Goal: Task Accomplishment & Management: Complete application form

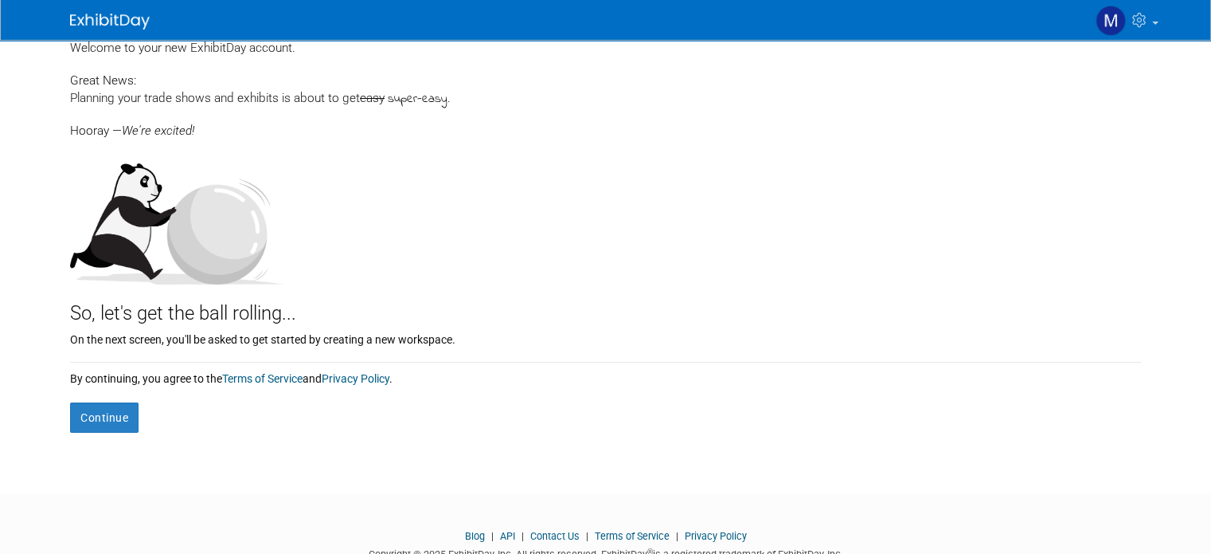
scroll to position [80, 0]
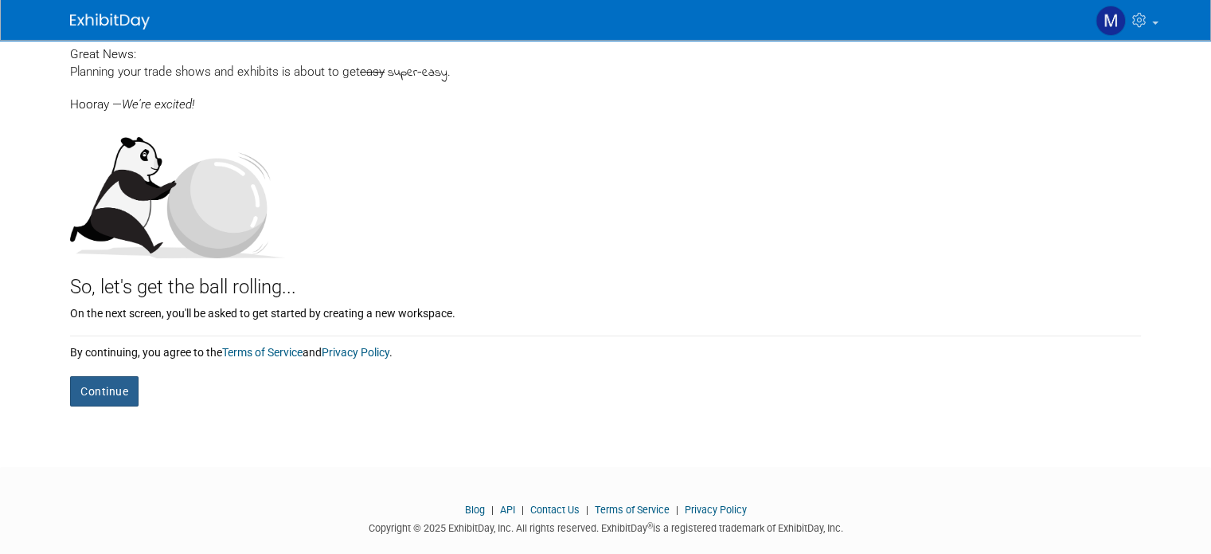
click at [93, 385] on button "Continue" at bounding box center [104, 391] width 68 height 30
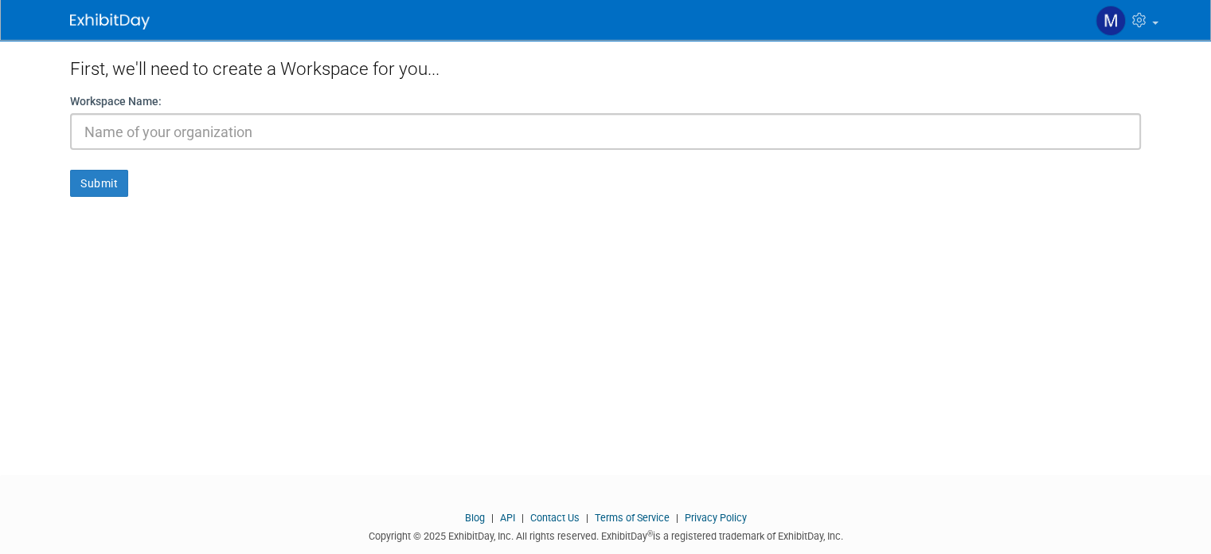
click at [166, 131] on input "text" at bounding box center [605, 131] width 1071 height 37
type input "PTG Trade Shows"
click at [82, 183] on button "Submit" at bounding box center [99, 183] width 58 height 27
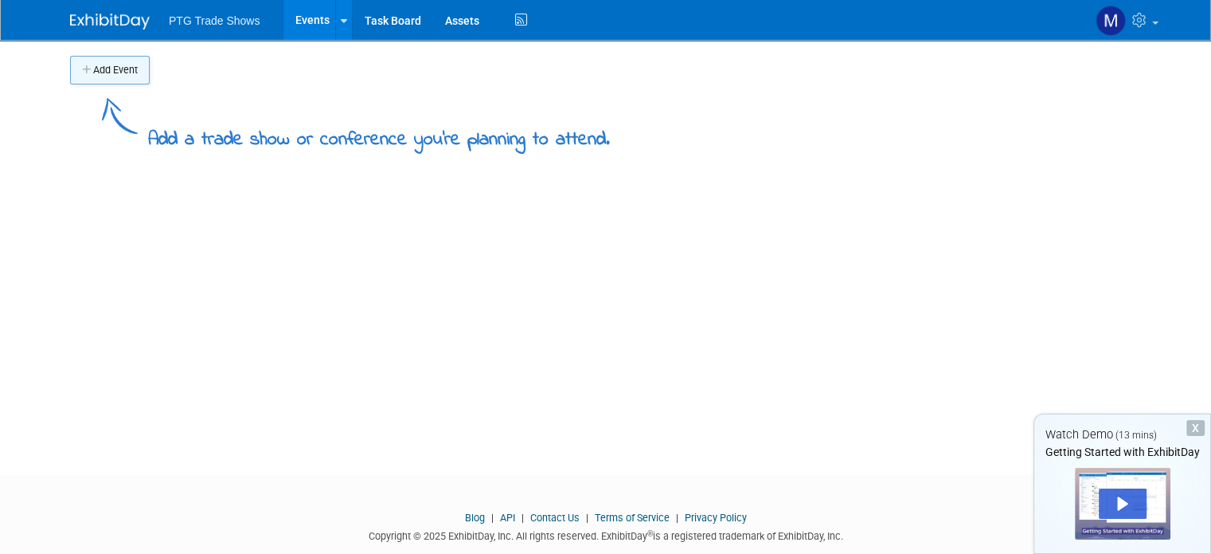
click at [99, 64] on button "Add Event" at bounding box center [110, 70] width 80 height 29
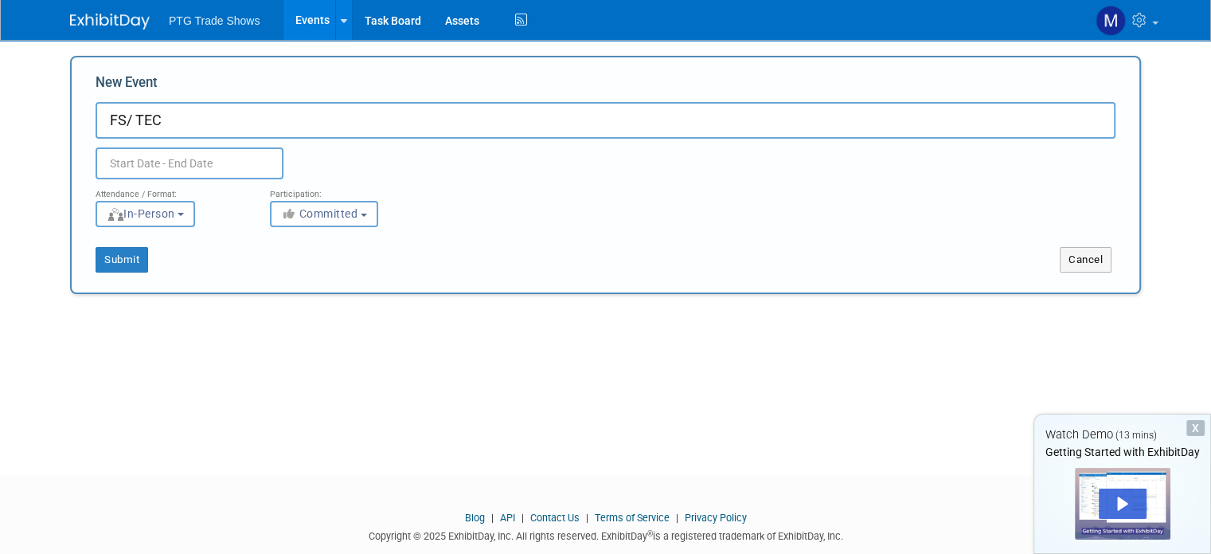
type input "FS/ TEC"
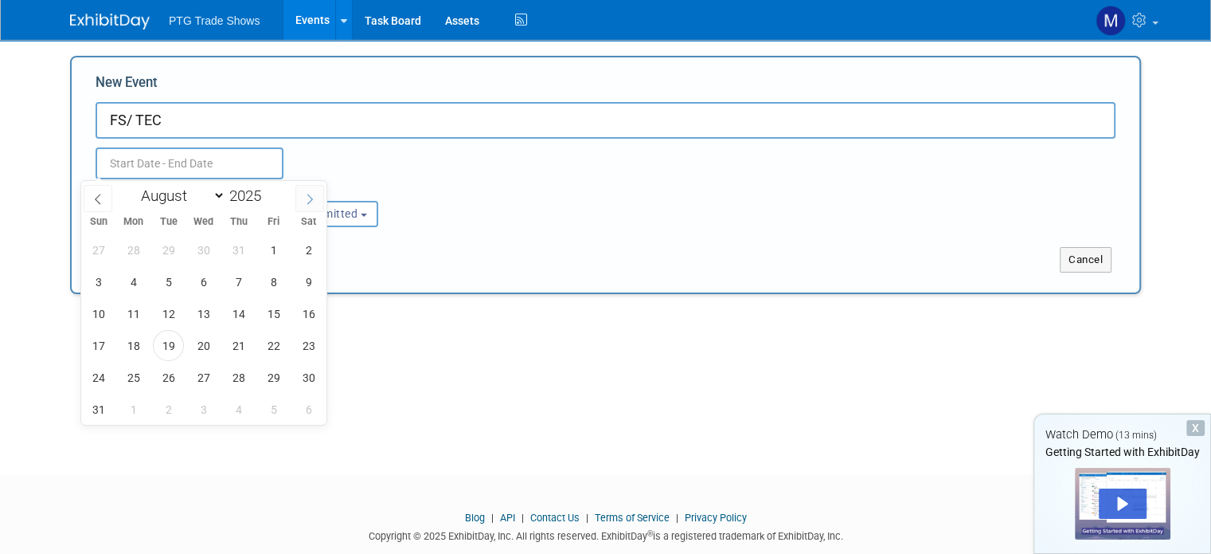
click at [310, 200] on icon at bounding box center [309, 199] width 11 height 11
select select "8"
click at [98, 312] on span "14" at bounding box center [98, 313] width 31 height 31
click at [164, 315] on span "16" at bounding box center [168, 313] width 31 height 31
type input "[DATE] to [DATE]"
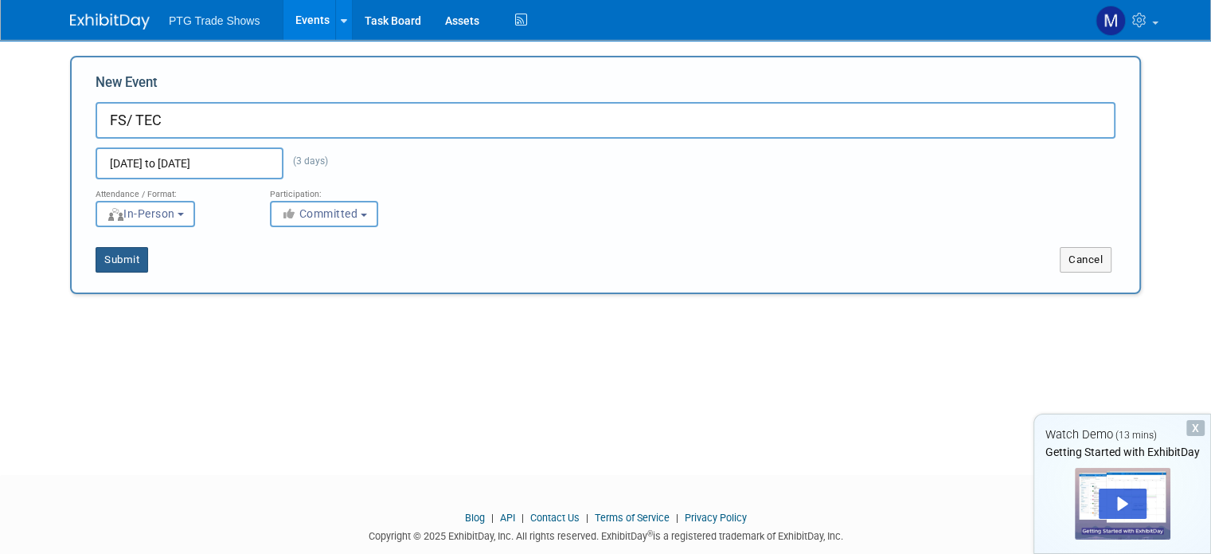
click at [119, 254] on button "Submit" at bounding box center [122, 259] width 53 height 25
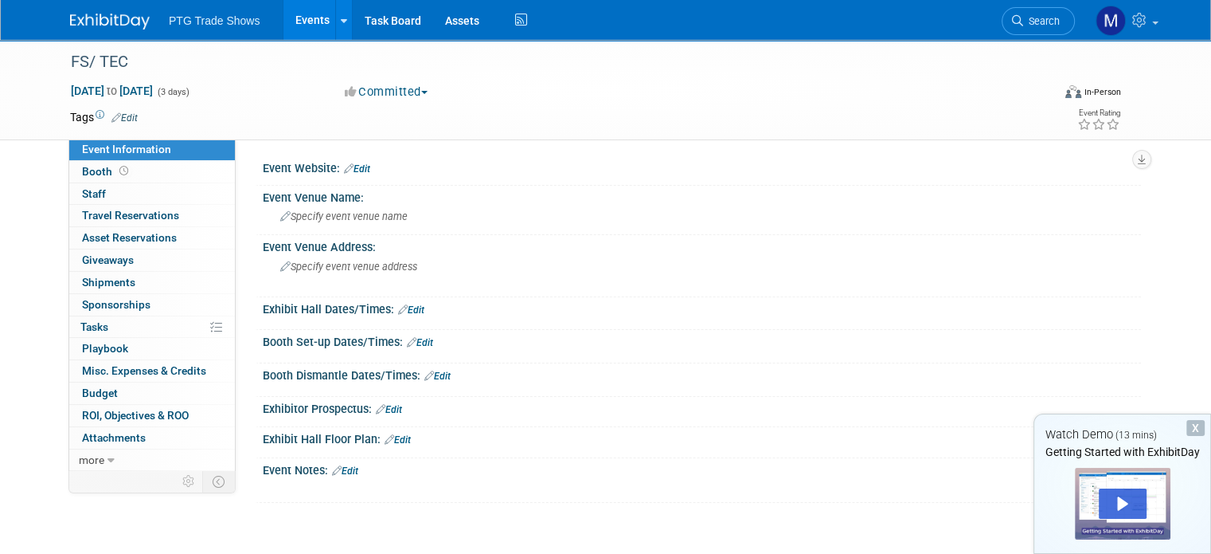
click at [355, 163] on link "Edit" at bounding box center [357, 168] width 26 height 11
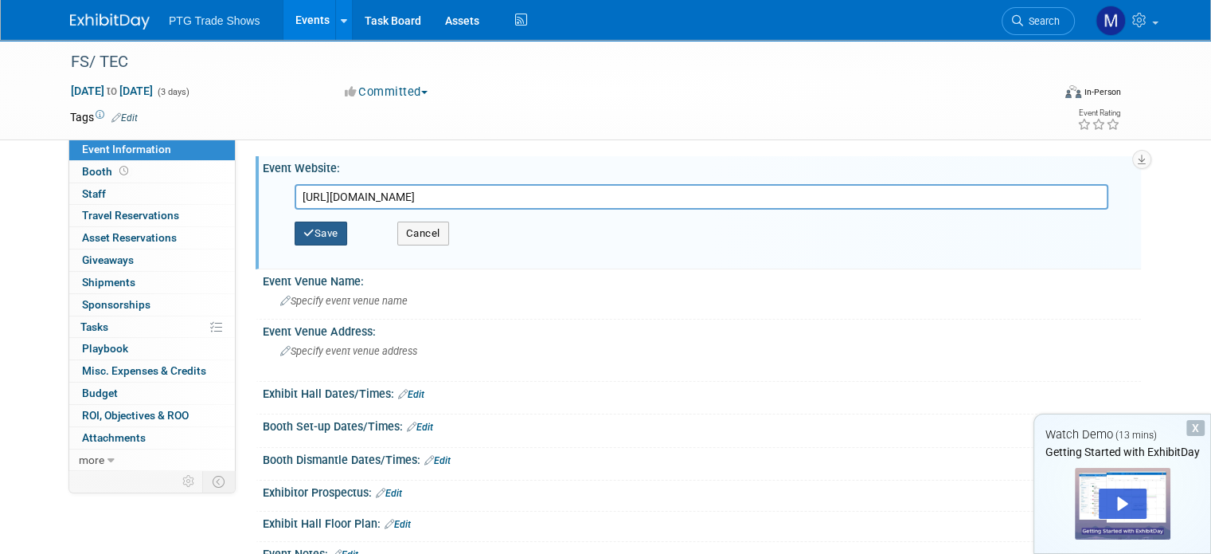
type input "[URL][DOMAIN_NAME]"
click at [319, 229] on button "Save" at bounding box center [321, 233] width 53 height 24
